Goal: Task Accomplishment & Management: Manage account settings

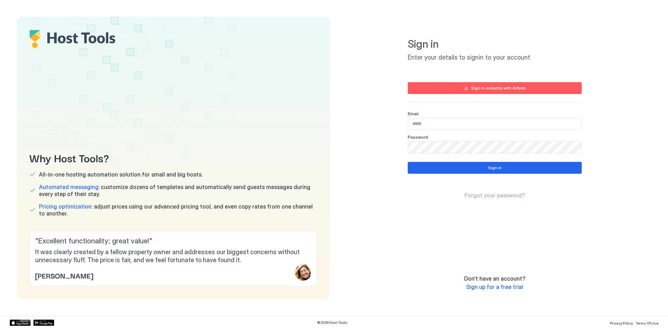
click at [520, 122] on input "Input Field" at bounding box center [494, 124] width 173 height 12
type input "**********"
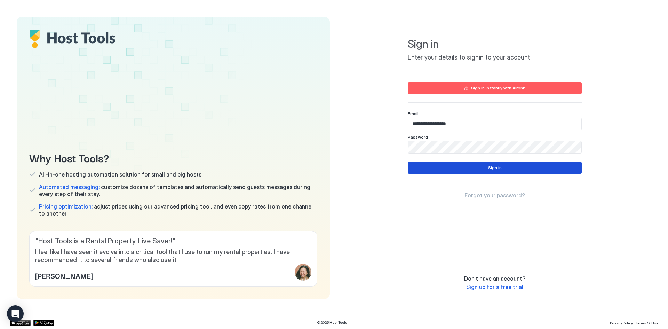
click at [445, 170] on button "Sign in" at bounding box center [495, 168] width 174 height 12
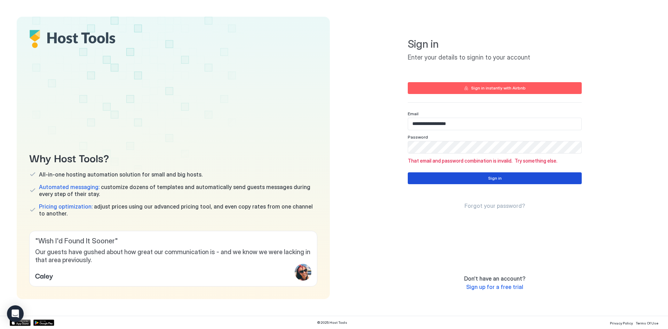
click at [480, 175] on button "Sign in" at bounding box center [495, 178] width 174 height 12
click at [511, 178] on button "Sign in" at bounding box center [495, 178] width 174 height 12
click at [495, 206] on span "Forgot your password?" at bounding box center [494, 205] width 61 height 7
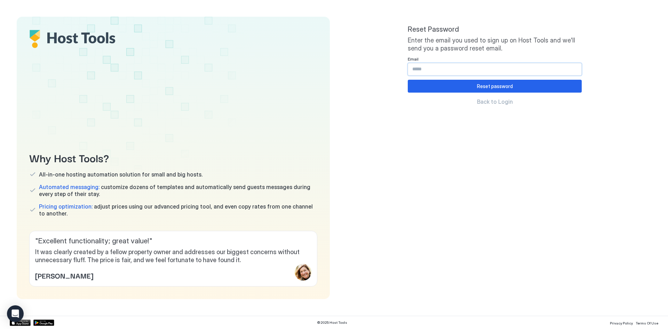
click at [437, 66] on input "Input Field" at bounding box center [494, 69] width 173 height 12
type input "**********"
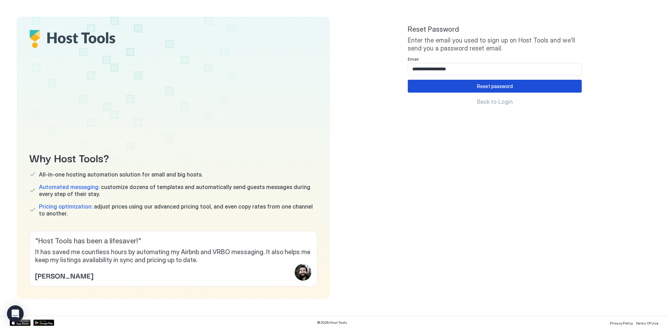
click at [442, 83] on button "Reset password" at bounding box center [495, 86] width 174 height 13
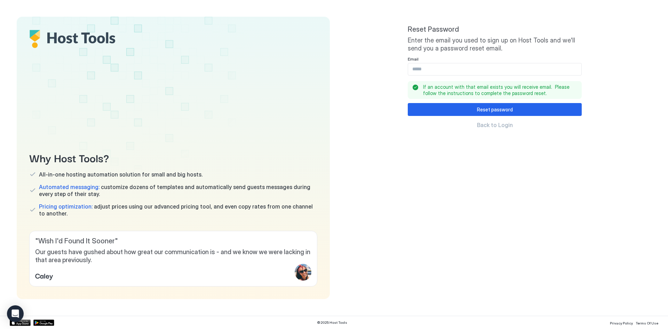
click at [500, 129] on div "Reset Password Enter the email you used to sign up on Host Tools and we'll send…" at bounding box center [495, 157] width 174 height 265
click at [502, 126] on span "Back to Login" at bounding box center [495, 124] width 36 height 7
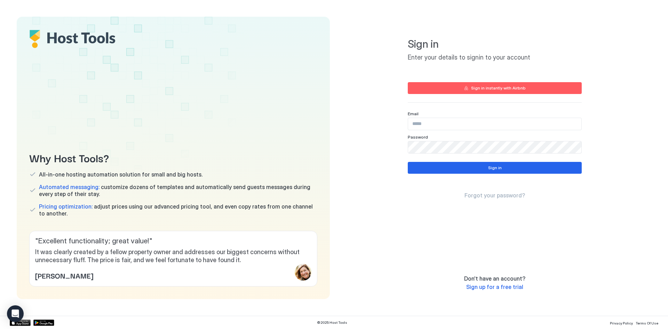
click at [479, 122] on input "Input Field" at bounding box center [494, 124] width 173 height 12
type input "**********"
click at [481, 168] on button "Sign in" at bounding box center [495, 168] width 174 height 12
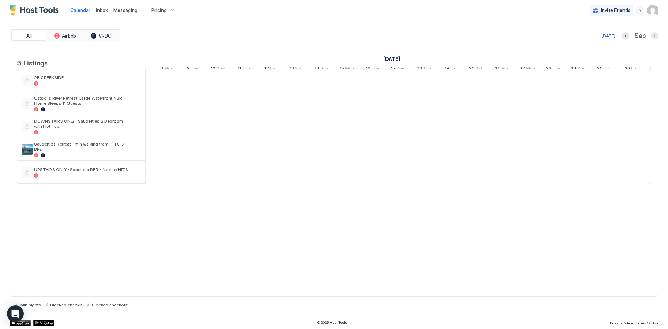
scroll to position [0, 386]
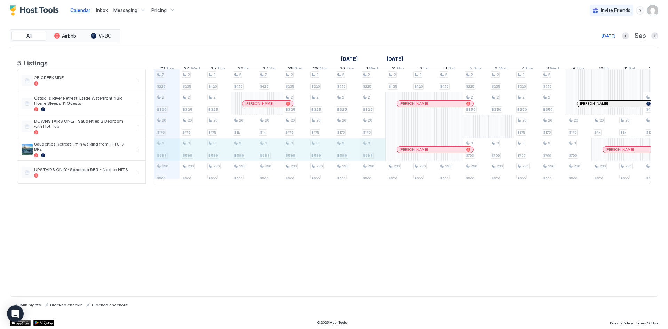
drag, startPoint x: 163, startPoint y: 156, endPoint x: 360, endPoint y: 153, distance: 196.2
click at [362, 153] on div "2 $225 2 $300 20 $175 3 $599 230 $500 2 $225 2 $325 20 $175 3 $599 230 $500 2 $…" at bounding box center [527, 126] width 1519 height 114
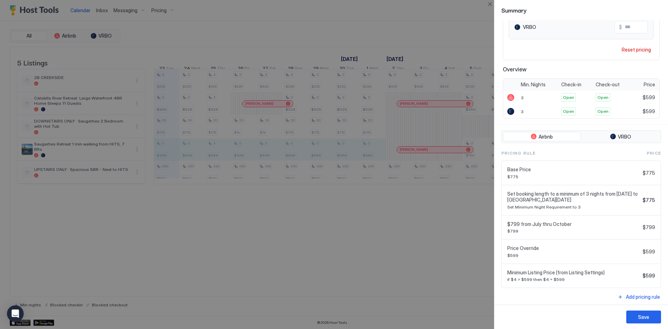
scroll to position [95, 0]
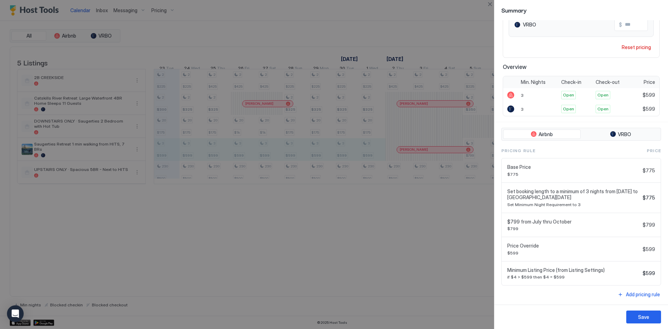
click at [343, 242] on div at bounding box center [334, 164] width 668 height 329
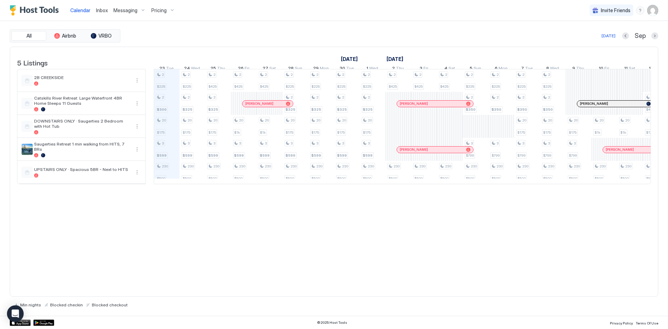
click at [167, 10] on div "Pricing" at bounding box center [163, 11] width 29 height 12
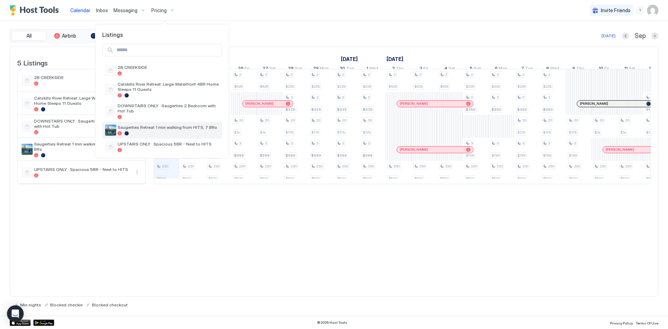
click at [167, 131] on div at bounding box center [169, 133] width 102 height 4
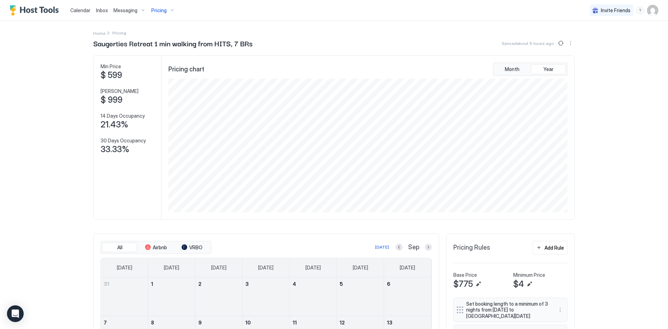
scroll to position [169, 0]
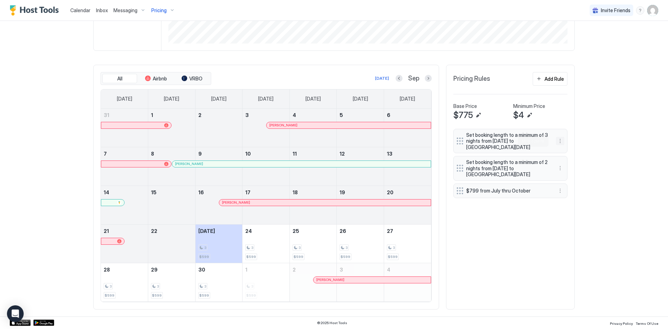
click at [557, 141] on button "More options" at bounding box center [560, 141] width 8 height 8
click at [564, 151] on span "Edit" at bounding box center [568, 150] width 8 height 5
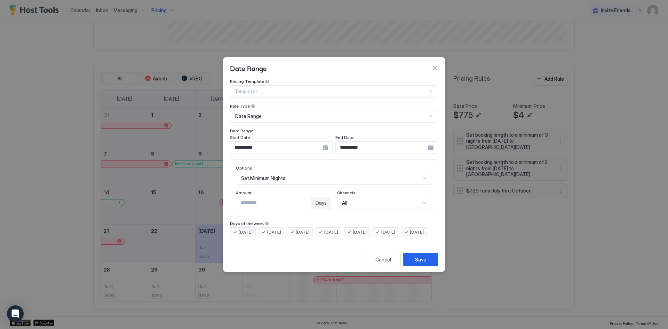
click at [324, 143] on div "**********" at bounding box center [281, 147] width 103 height 13
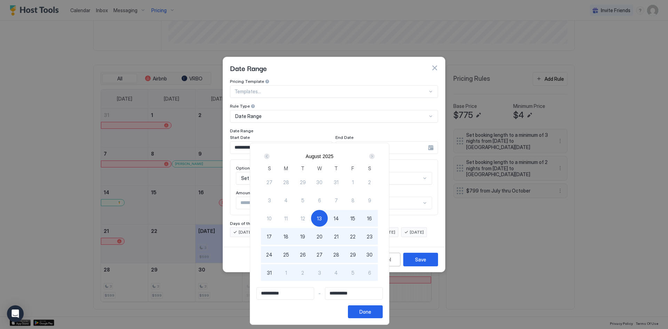
click at [375, 154] on div "Next" at bounding box center [372, 156] width 6 height 6
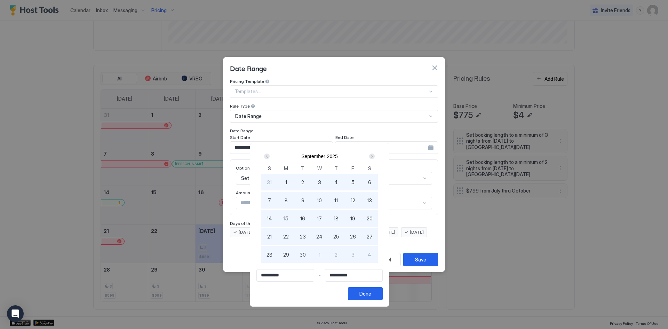
click at [375, 154] on div "Next" at bounding box center [372, 156] width 6 height 6
click at [354, 184] on span "3" at bounding box center [352, 181] width 3 height 7
type input "**********"
click at [383, 286] on div "**********" at bounding box center [319, 284] width 126 height 31
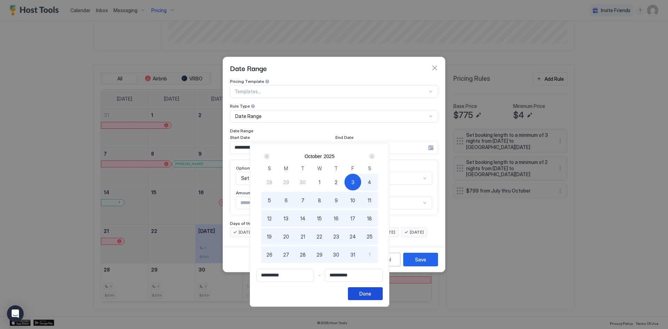
click at [371, 295] on div "Done" at bounding box center [365, 293] width 12 height 7
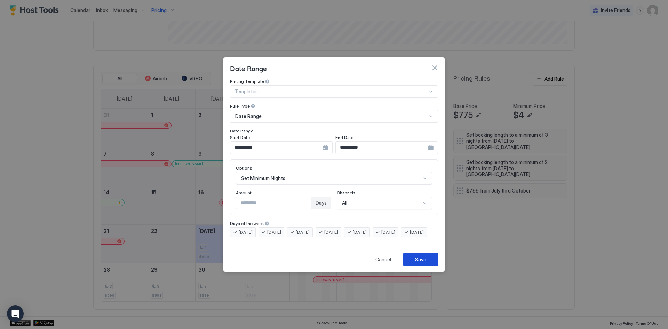
click at [420, 263] on div "Save" at bounding box center [420, 259] width 11 height 7
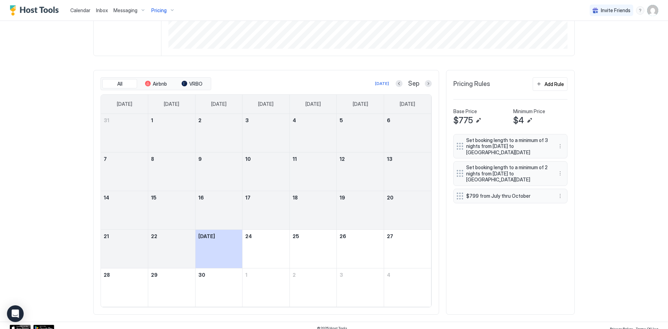
scroll to position [169, 0]
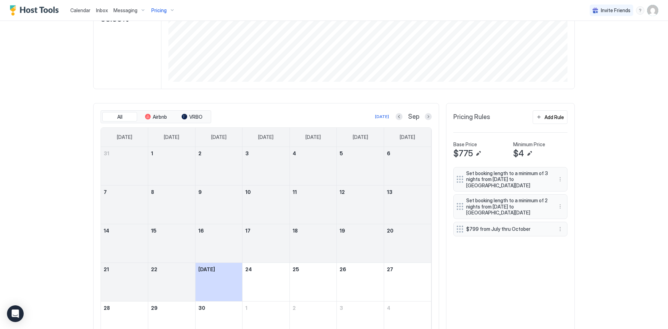
scroll to position [139, 0]
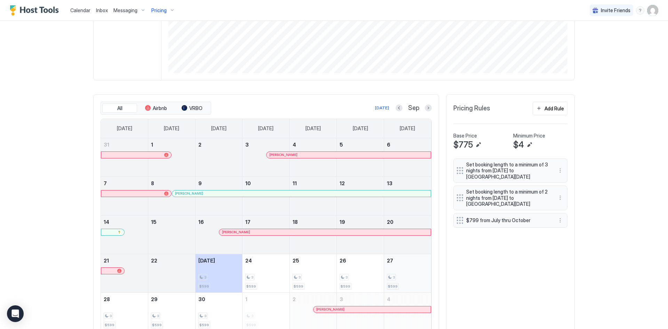
click at [400, 275] on div "3" at bounding box center [407, 277] width 41 height 7
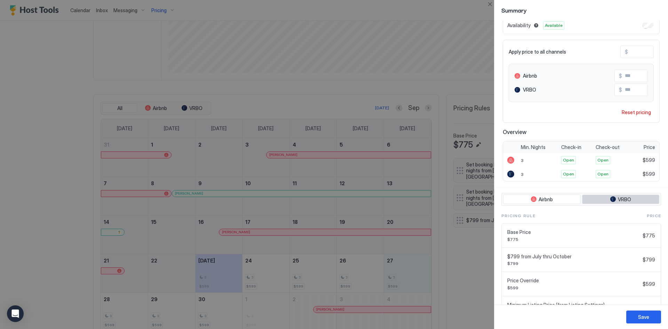
scroll to position [65, 0]
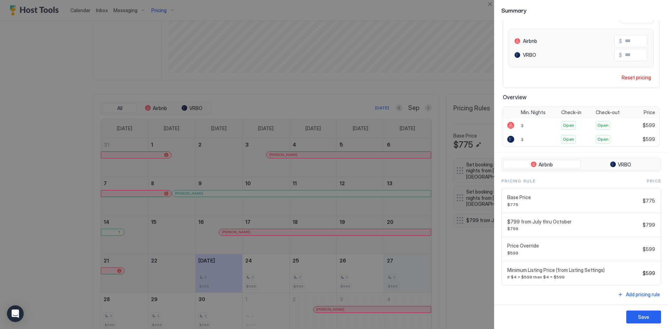
click at [471, 278] on div at bounding box center [334, 164] width 668 height 329
click at [649, 314] on button "Save" at bounding box center [643, 316] width 35 height 13
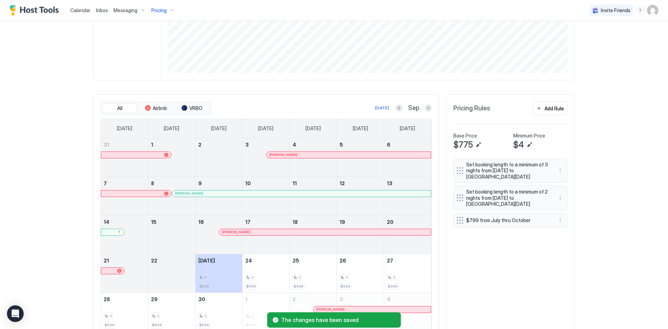
click at [90, 12] on span "Calendar" at bounding box center [80, 10] width 20 height 6
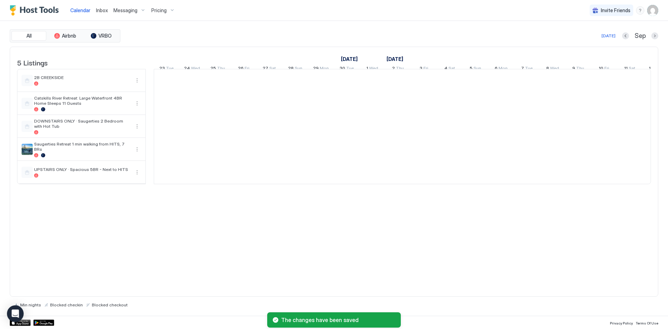
scroll to position [0, 386]
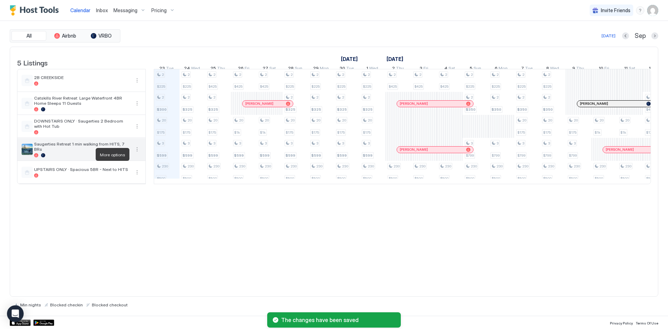
click at [138, 153] on button "More options" at bounding box center [137, 149] width 8 height 8
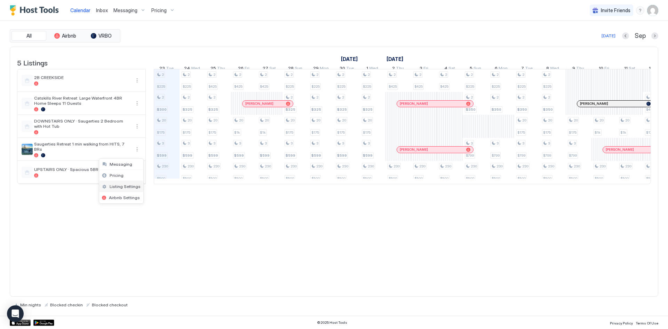
click at [127, 189] on span "Listing Settings" at bounding box center [125, 186] width 31 height 5
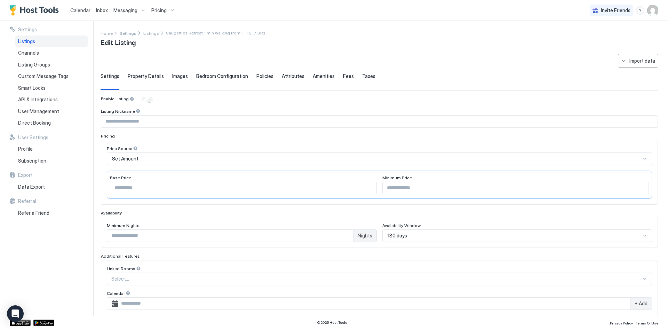
click at [185, 236] on input "*" at bounding box center [230, 236] width 246 height 12
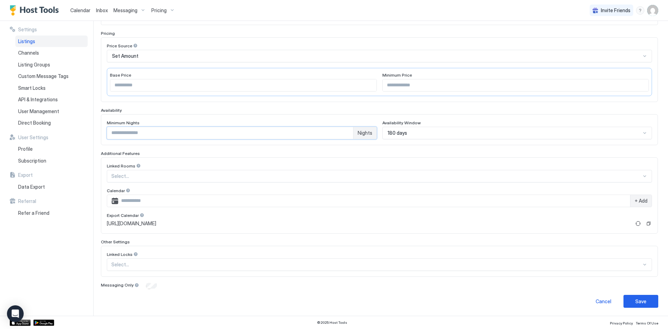
scroll to position [103, 0]
type input "*"
click at [637, 300] on div "Save" at bounding box center [640, 300] width 11 height 7
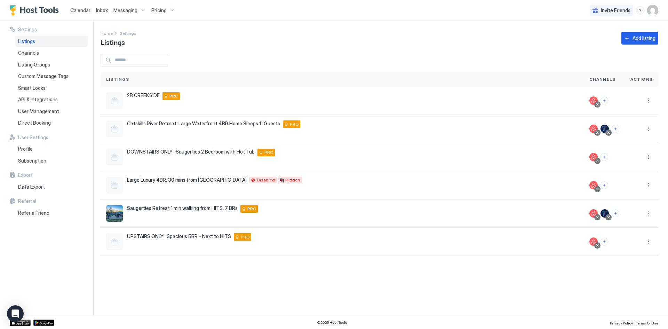
click at [153, 10] on span "Pricing" at bounding box center [158, 10] width 15 height 6
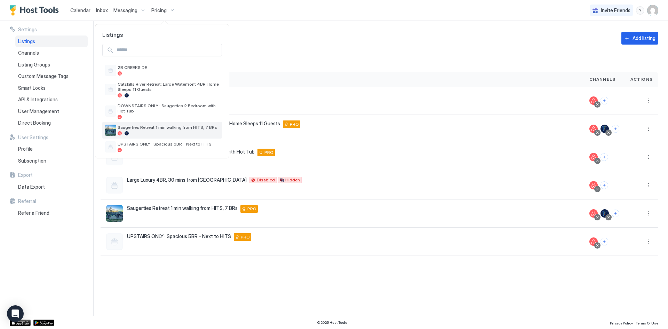
click at [166, 128] on span "Saugerties Retreat 1 min walking from HITS, 7 BRs" at bounding box center [169, 127] width 102 height 5
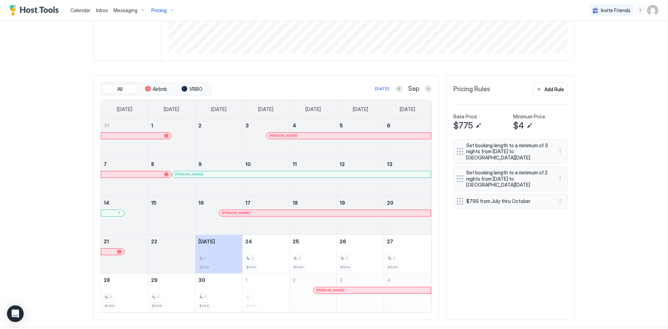
scroll to position [169, 0]
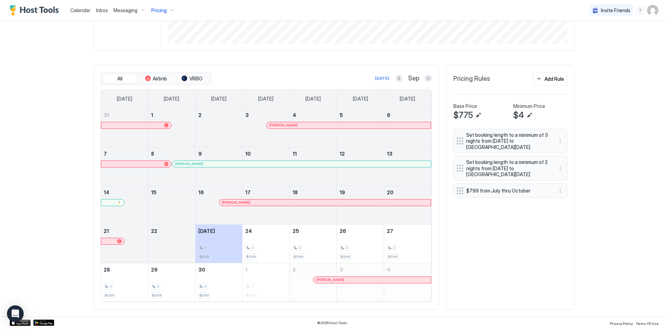
click at [425, 77] on button "Next month" at bounding box center [428, 78] width 7 height 7
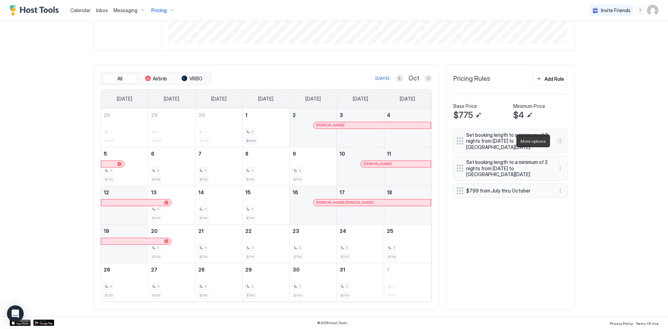
click at [558, 142] on button "More options" at bounding box center [560, 141] width 8 height 8
click at [569, 152] on span "Edit" at bounding box center [568, 150] width 8 height 5
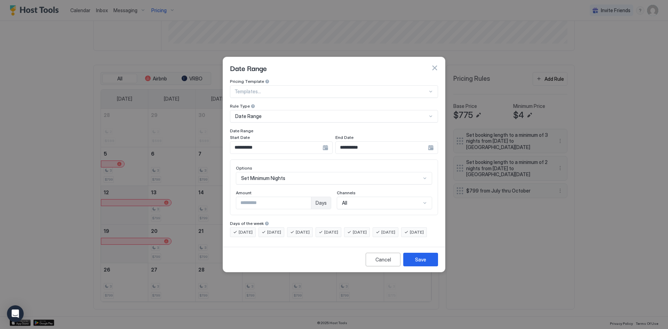
click at [373, 258] on div "Cancel Save" at bounding box center [334, 259] width 222 height 25
click at [373, 265] on button "Cancel" at bounding box center [383, 260] width 35 height 14
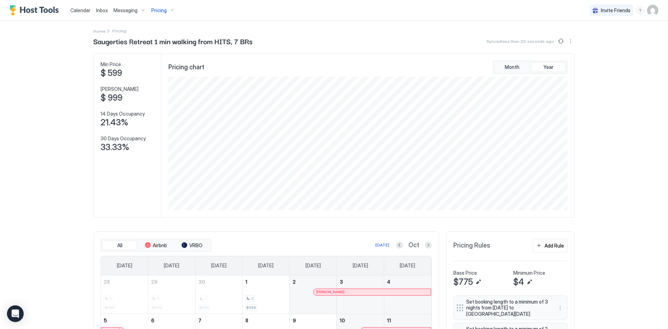
scroll to position [0, 0]
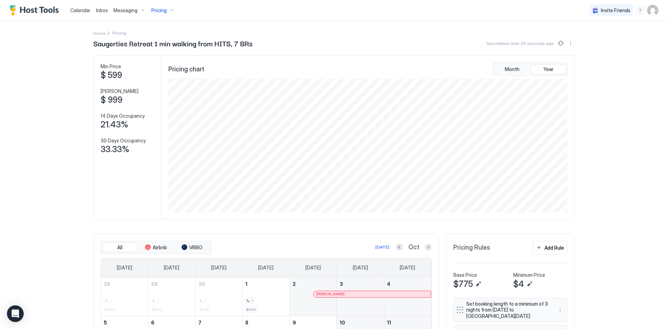
click at [80, 13] on span "Calendar" at bounding box center [80, 10] width 20 height 6
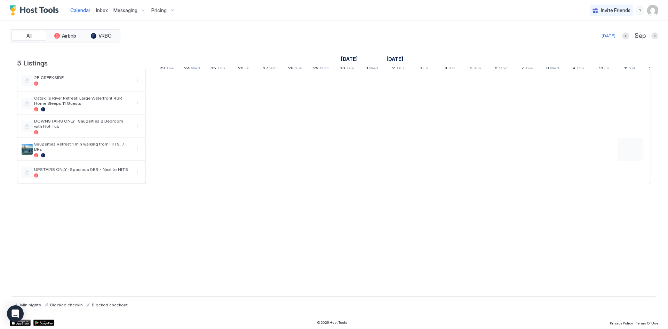
scroll to position [0, 386]
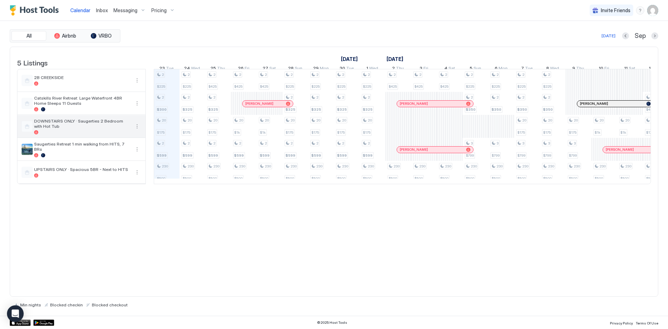
click at [138, 130] on button "More options" at bounding box center [137, 126] width 8 height 8
click at [241, 134] on div at bounding box center [334, 164] width 668 height 329
drag, startPoint x: 238, startPoint y: 135, endPoint x: 259, endPoint y: 134, distance: 21.2
click at [272, 134] on div "2 $225 2 $300 20 $175 2 $599 230 $500 2 $225 2 $325 20 $175 2 $599 230 $500 2 $…" at bounding box center [527, 126] width 1519 height 114
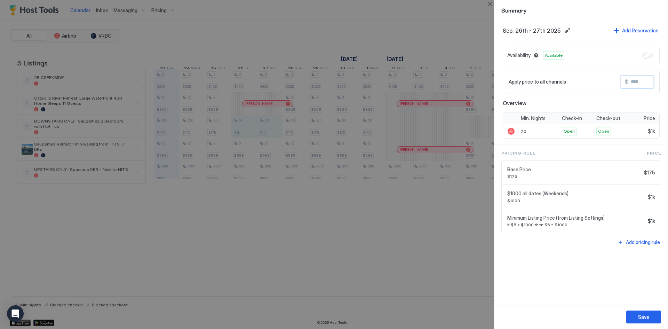
click at [642, 83] on input "Input Field" at bounding box center [656, 82] width 56 height 12
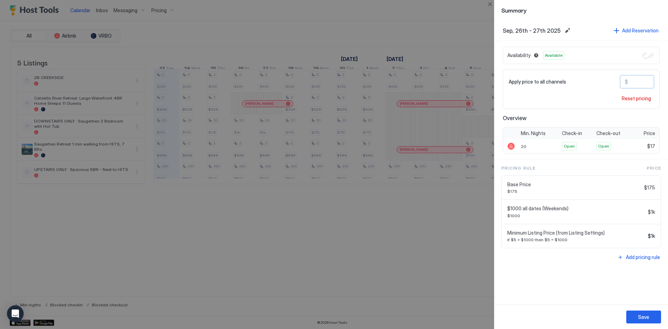
type input "*"
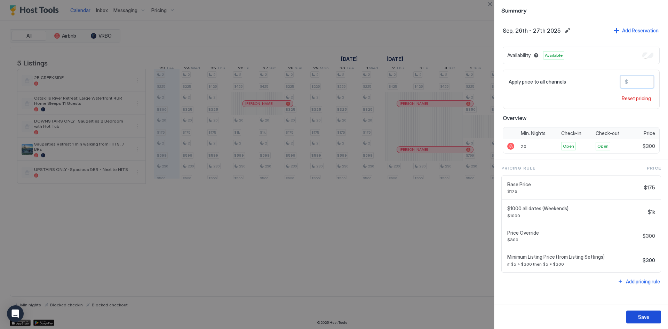
type input "***"
click at [640, 317] on div "Save" at bounding box center [643, 316] width 11 height 7
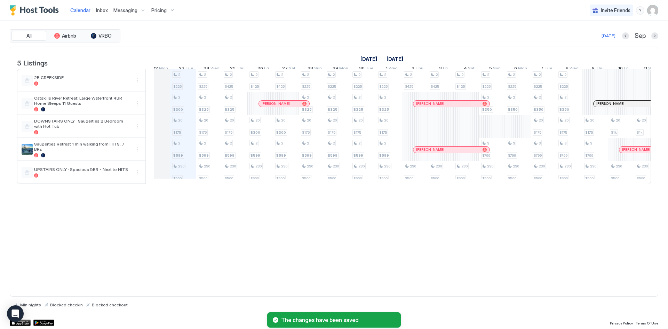
scroll to position [0, 367]
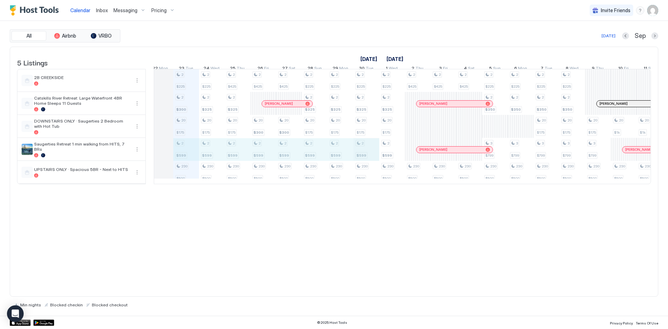
drag, startPoint x: 189, startPoint y: 159, endPoint x: 354, endPoint y: 157, distance: 164.6
click at [356, 157] on div "2 $225 2 $300 20 $175 2 $599 230 $500 2 $225 2 $325 20 $175 2 $599 230 $500 2 $…" at bounding box center [546, 126] width 1519 height 114
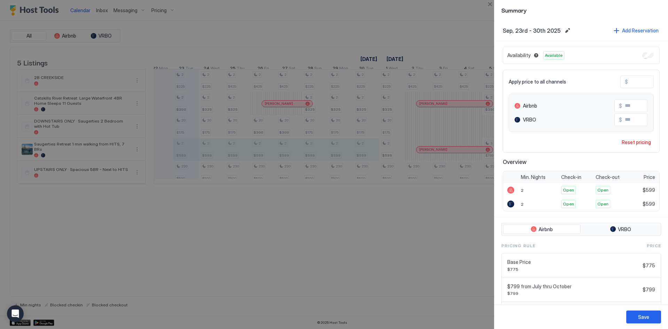
click at [640, 83] on input "***" at bounding box center [656, 82] width 56 height 12
type input "**"
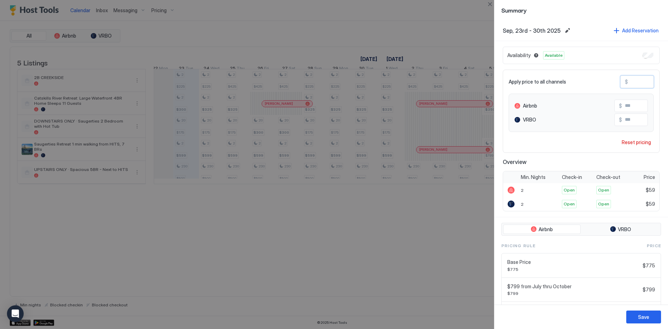
type input "*"
type input "**"
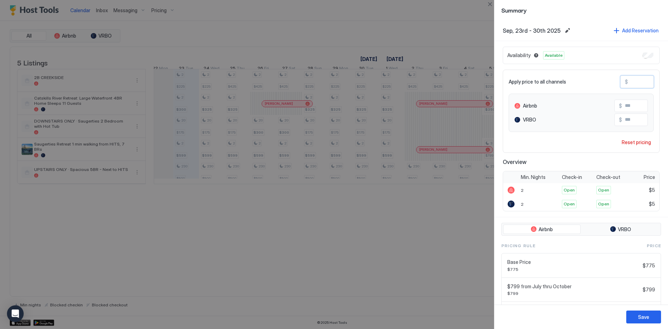
type input "**"
type input "***"
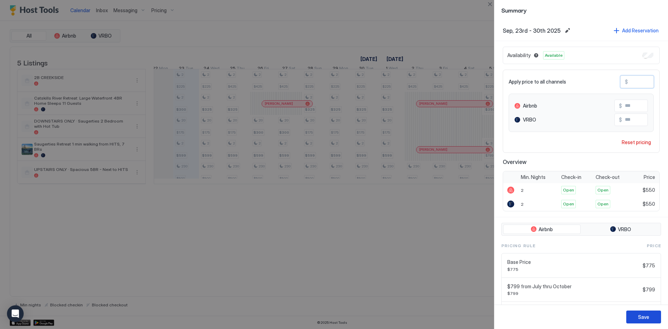
click at [650, 318] on button "Save" at bounding box center [643, 316] width 35 height 13
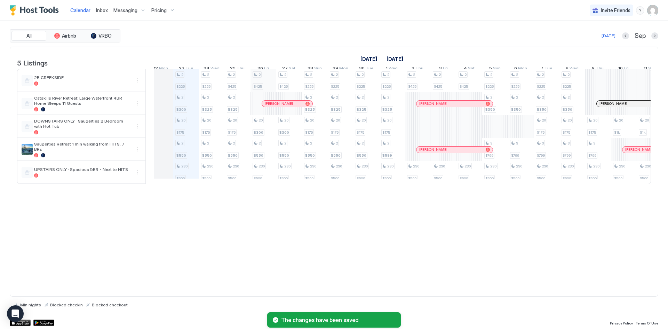
drag, startPoint x: 349, startPoint y: 188, endPoint x: 272, endPoint y: 95, distance: 120.6
click at [334, 184] on table "5 Listings [DATE] [DATE] [DATE] 8 Mon 9 Tue 10 Wed 11 Thu 12 Fri 13 Sat 14 Sun …" at bounding box center [334, 115] width 634 height 137
drag, startPoint x: 269, startPoint y: 91, endPoint x: 309, endPoint y: 91, distance: 40.7
click at [309, 91] on div "2 $225 2 $300 20 $175 2 $550 230 $500 2 $225 2 $325 20 $175 2 $550 230 $500 2 $…" at bounding box center [546, 126] width 1519 height 114
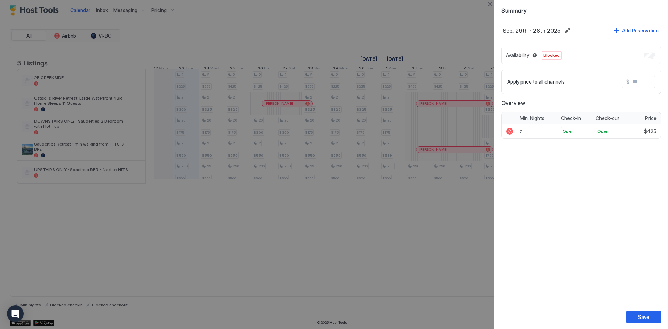
click at [640, 315] on div "Save" at bounding box center [643, 316] width 11 height 7
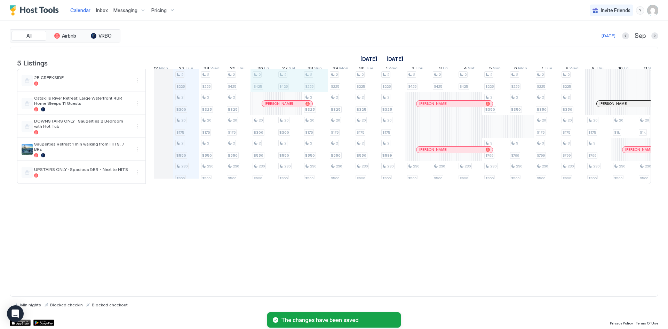
drag, startPoint x: 265, startPoint y: 90, endPoint x: 306, endPoint y: 90, distance: 41.4
click at [306, 90] on div "2 $225 2 $300 20 $175 2 $550 230 $500 2 $225 2 $325 20 $175 2 $550 230 $500 2 $…" at bounding box center [546, 126] width 1519 height 114
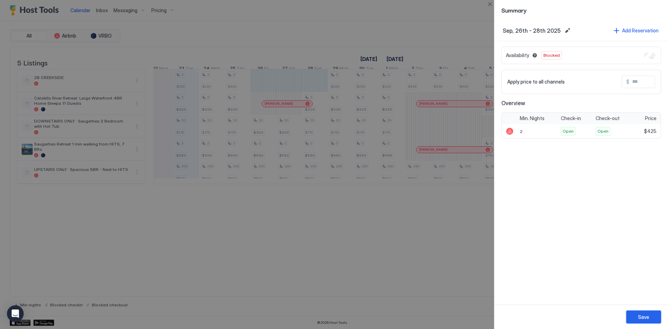
click at [647, 314] on div "Save" at bounding box center [643, 316] width 11 height 7
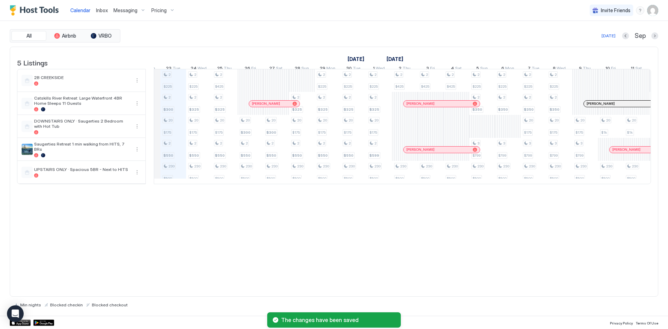
scroll to position [0, 388]
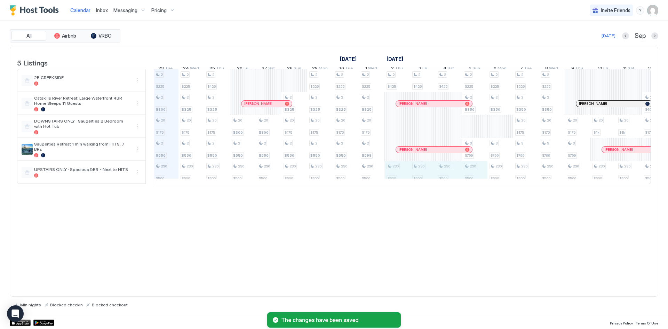
drag, startPoint x: 398, startPoint y: 177, endPoint x: 469, endPoint y: 176, distance: 71.0
click at [469, 176] on div "2 $225 2 $300 20 $175 2 $550 230 $500 2 $225 2 $325 20 $175 2 $550 230 $500 2 $…" at bounding box center [526, 126] width 1519 height 114
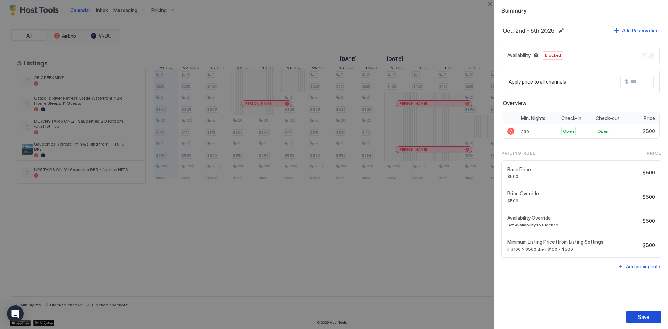
click at [639, 313] on div "Save" at bounding box center [643, 316] width 11 height 7
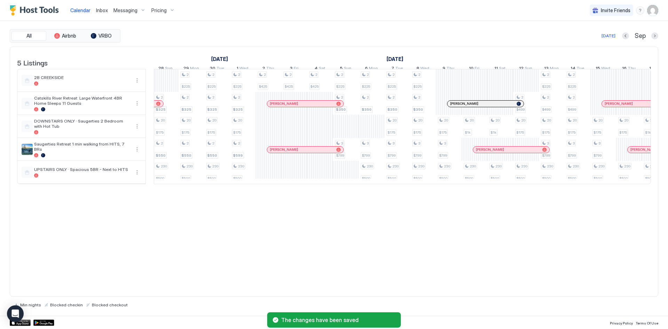
scroll to position [0, 0]
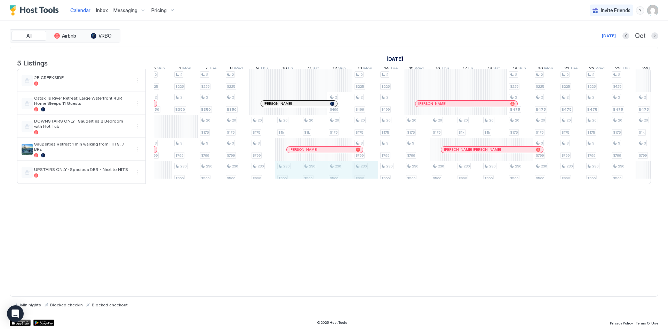
drag, startPoint x: 286, startPoint y: 177, endPoint x: 354, endPoint y: 179, distance: 68.6
click at [362, 180] on div "2 $225 2 $300 20 $175 2 $550 230 $500 2 $225 2 $325 20 $175 2 $550 230 $500 2 $…" at bounding box center [210, 126] width 1519 height 114
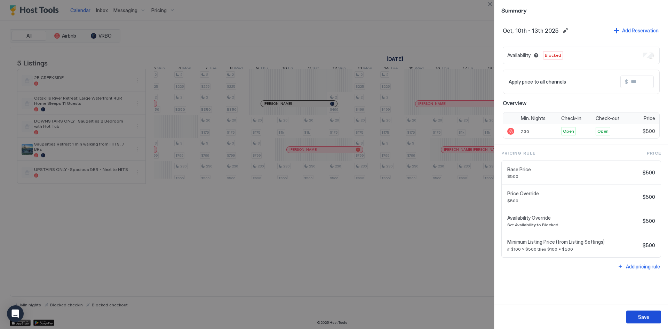
click at [652, 314] on button "Save" at bounding box center [643, 316] width 35 height 13
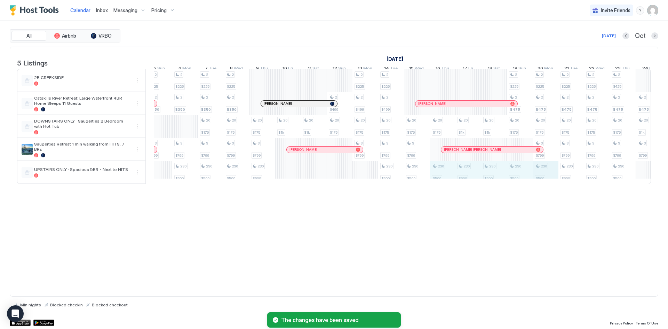
drag, startPoint x: 500, startPoint y: 175, endPoint x: 533, endPoint y: 176, distance: 32.7
click at [533, 176] on div "2 $225 2 $300 20 $175 2 $550 230 $500 2 $225 2 $325 20 $175 2 $550 230 $500 2 $…" at bounding box center [210, 126] width 1519 height 114
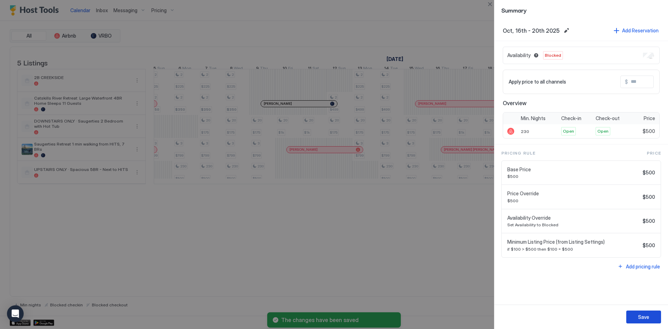
click at [648, 314] on div "Save" at bounding box center [643, 316] width 11 height 7
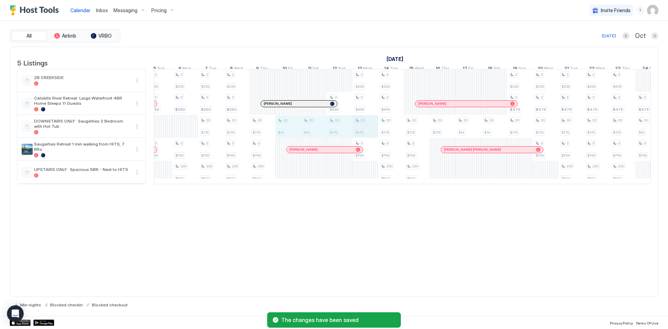
drag, startPoint x: 296, startPoint y: 135, endPoint x: 354, endPoint y: 137, distance: 58.1
click at [354, 137] on div "2 $225 2 $300 20 $175 2 $550 230 $500 2 $225 2 $325 20 $175 2 $550 230 $500 2 $…" at bounding box center [210, 126] width 1519 height 114
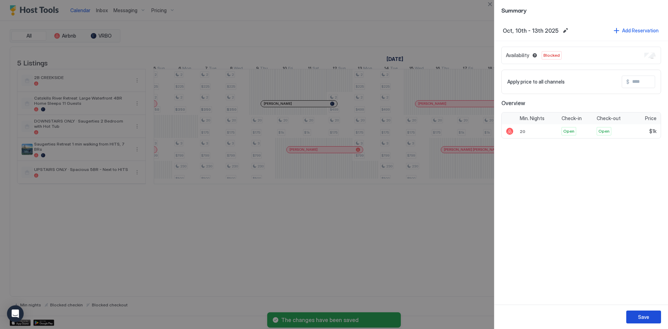
click at [644, 318] on div "Save" at bounding box center [643, 316] width 11 height 7
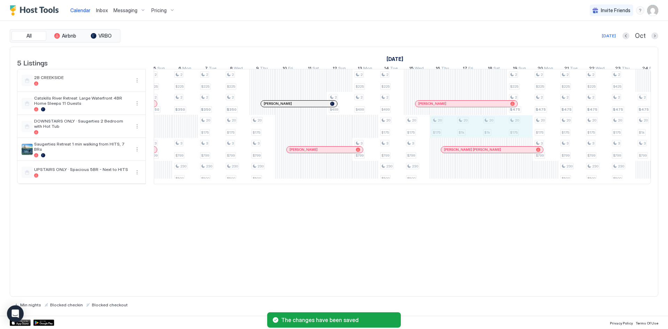
drag, startPoint x: 447, startPoint y: 135, endPoint x: 530, endPoint y: 134, distance: 82.8
click at [530, 134] on div "2 $225 2 $300 20 $175 2 $550 230 $500 2 $225 2 $325 20 $175 2 $550 230 $500 2 $…" at bounding box center [210, 126] width 1519 height 114
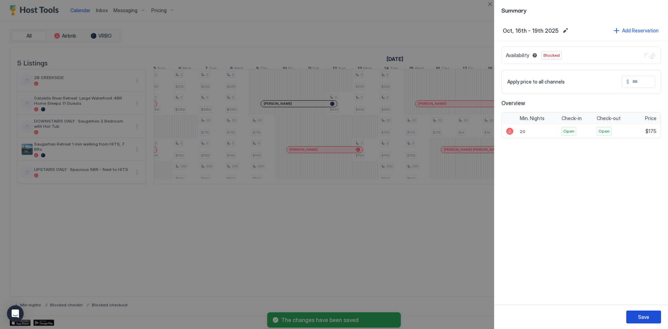
click at [638, 317] on div "Save" at bounding box center [643, 316] width 11 height 7
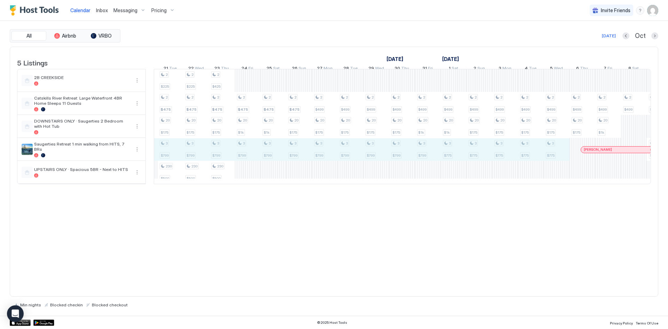
drag, startPoint x: 282, startPoint y: 154, endPoint x: 561, endPoint y: 152, distance: 278.3
click at [561, 152] on div "2 $325 20 $175 2 $550 230 $500 2 $225 2 $325 20 $175 2 $550 230 $500 2 $225 2 $…" at bounding box center [325, 126] width 1519 height 114
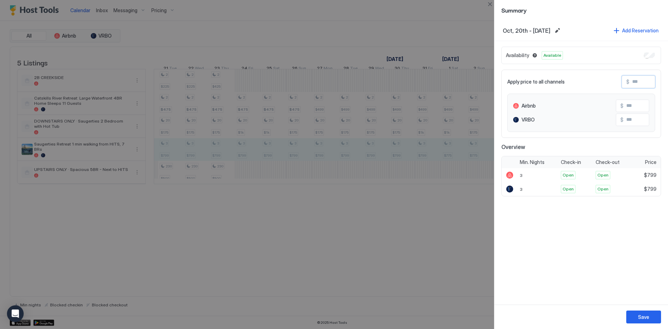
drag, startPoint x: 647, startPoint y: 82, endPoint x: 582, endPoint y: 76, distance: 65.6
click at [582, 76] on div "Apply price to all channels $" at bounding box center [581, 81] width 148 height 13
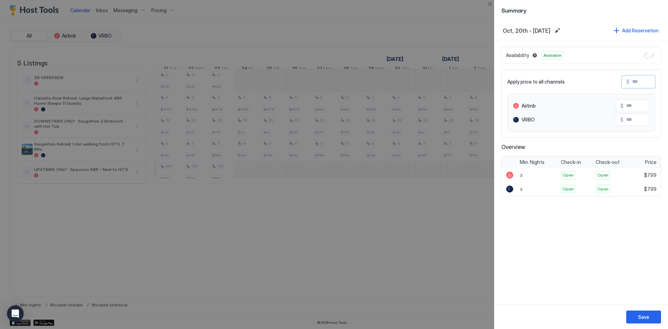
type input "*"
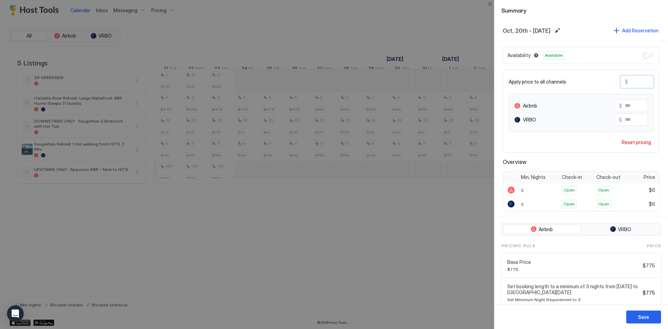
type input "**"
type input "***"
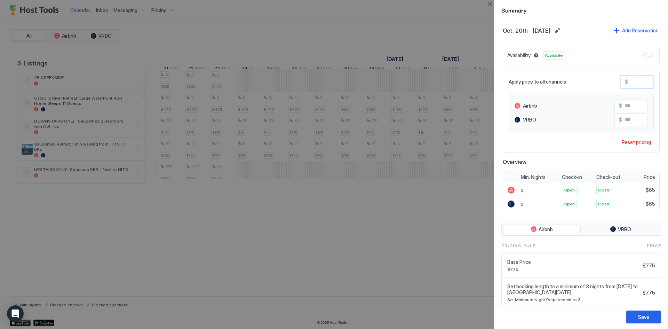
type input "***"
click at [630, 80] on input "***" at bounding box center [656, 82] width 56 height 12
type input "*"
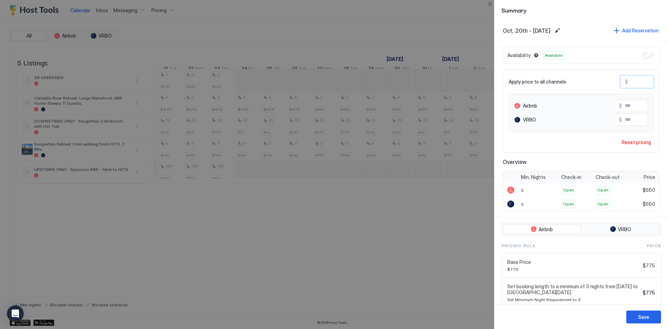
type input "*"
type input "**"
type input "***"
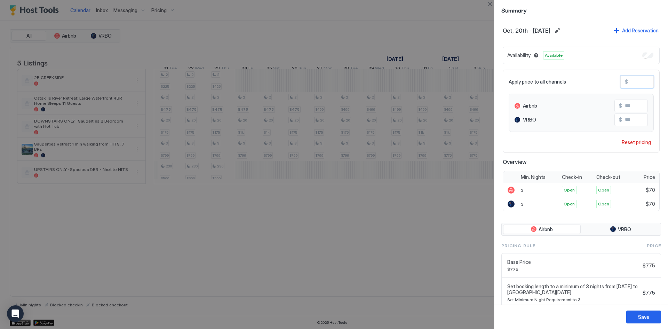
type input "***"
click at [645, 318] on div "Save" at bounding box center [643, 316] width 11 height 7
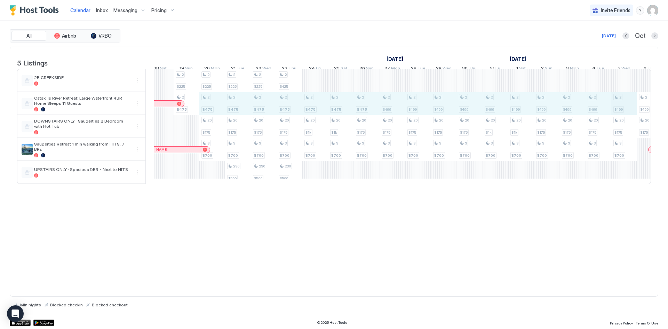
drag, startPoint x: 199, startPoint y: 111, endPoint x: 613, endPoint y: 113, distance: 413.6
click at [619, 113] on div "2 $325 20 $175 2 $550 230 $500 2 $225 2 $325 20 $175 2 $550 230 $500 2 $225 2 $…" at bounding box center [392, 126] width 1519 height 114
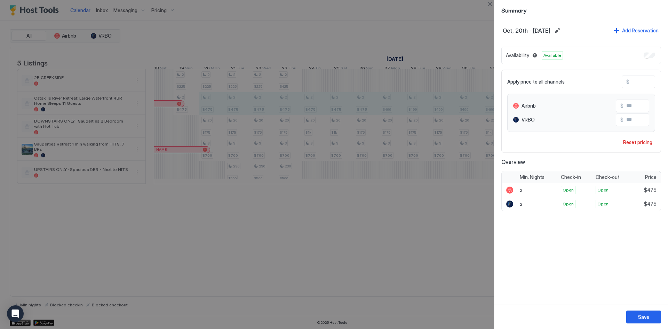
drag, startPoint x: 643, startPoint y: 83, endPoint x: 585, endPoint y: 77, distance: 58.1
click at [585, 77] on div "Apply price to all channels $ ***" at bounding box center [581, 81] width 148 height 13
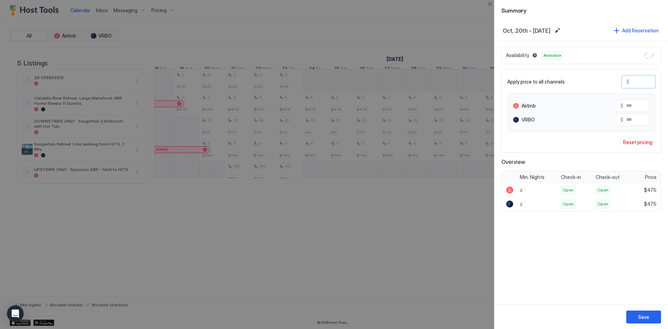
type input "*"
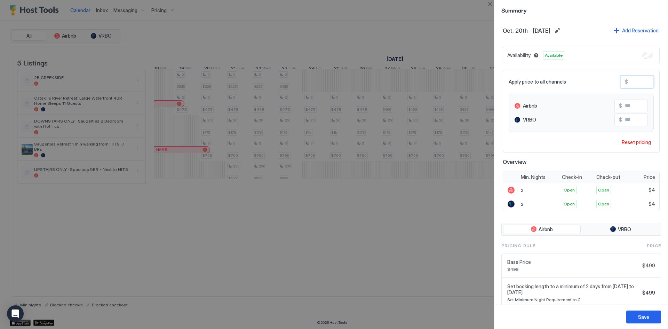
type input "**"
type input "***"
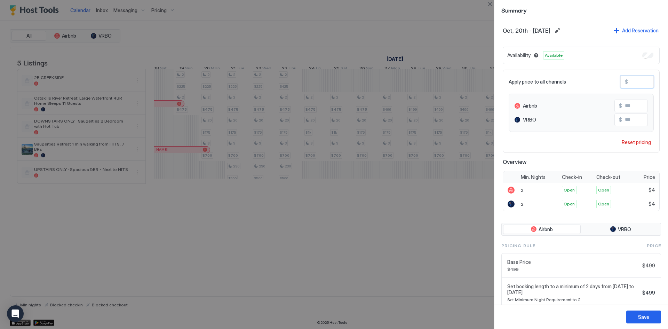
type input "***"
click at [645, 317] on div "Save" at bounding box center [643, 316] width 11 height 7
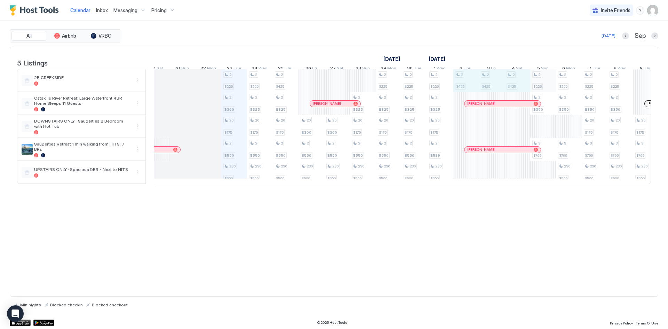
click at [552, 86] on div "2 $225 2 $300 20 $175 2 $550 230 $500 2 $225 2 $325 20 $175 2 $550 230 $500 2 $…" at bounding box center [594, 126] width 1519 height 114
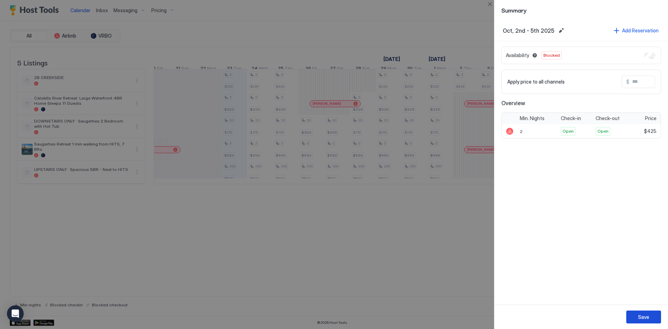
click at [651, 319] on button "Save" at bounding box center [643, 316] width 35 height 13
